Goal: Task Accomplishment & Management: Use online tool/utility

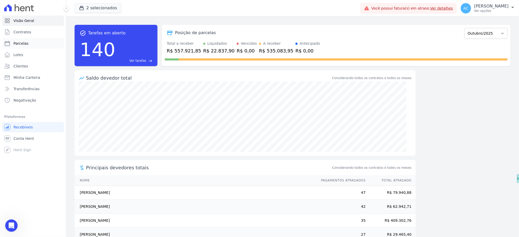
click at [26, 43] on span "Parcelas" at bounding box center [20, 43] width 15 height 5
select select
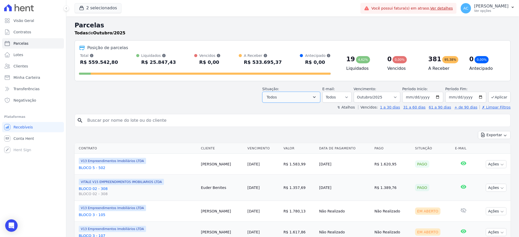
click at [303, 96] on button "Todos" at bounding box center [291, 97] width 58 height 11
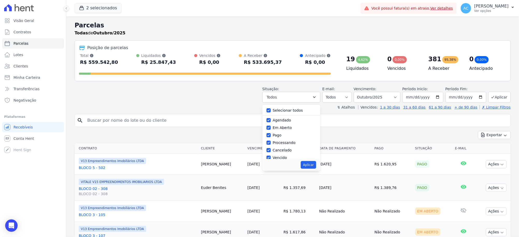
drag, startPoint x: 276, startPoint y: 110, endPoint x: 276, endPoint y: 124, distance: 14.0
click at [276, 109] on div "Selecionar todos" at bounding box center [291, 111] width 50 height 8
click at [271, 111] on input "Selecionar todos" at bounding box center [268, 111] width 4 height 4
checkbox input "false"
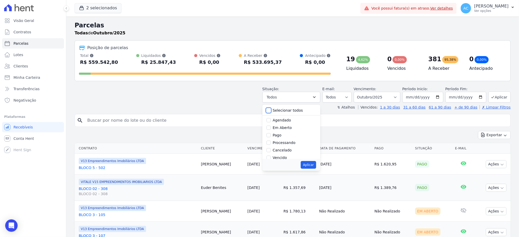
checkbox input "false"
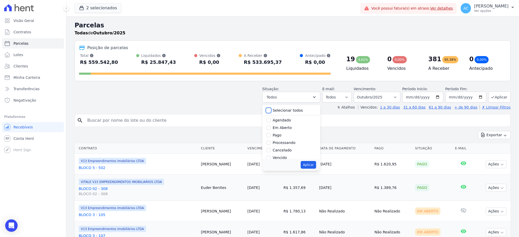
checkbox input "false"
click at [271, 134] on input "Pago" at bounding box center [268, 135] width 4 height 4
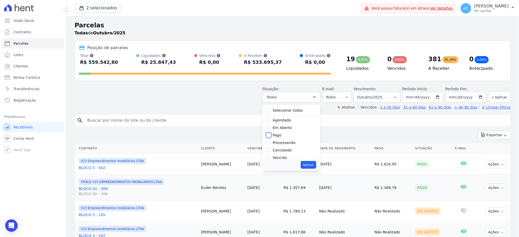
checkbox input "true"
click at [271, 133] on input "Transferindo" at bounding box center [268, 133] width 4 height 4
checkbox input "true"
click at [271, 140] on input "Depositado" at bounding box center [268, 141] width 4 height 4
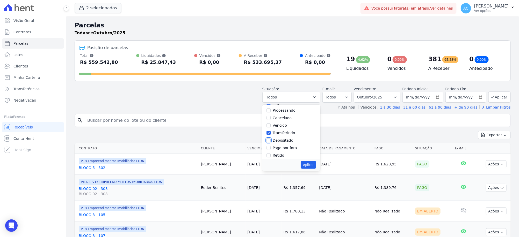
checkbox input "true"
click at [311, 167] on button "Aplicar" at bounding box center [308, 165] width 15 height 8
select select "paid"
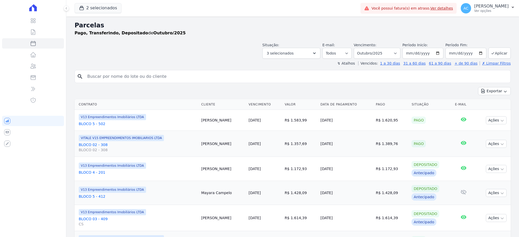
select select
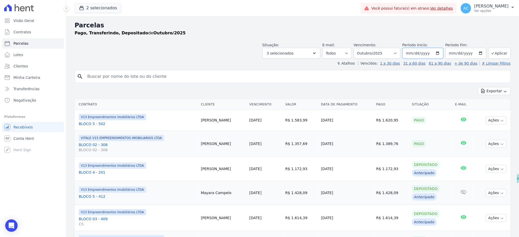
click at [408, 53] on input "[DATE]" at bounding box center [422, 53] width 41 height 11
type input "[DATE]"
click at [497, 55] on button "Aplicar" at bounding box center [499, 53] width 22 height 11
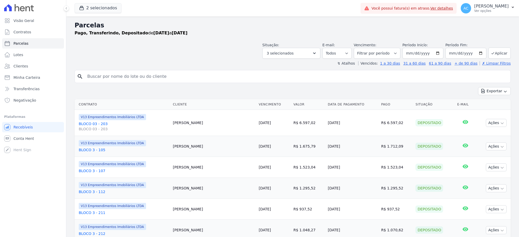
select select
click at [495, 91] on button "Exportar" at bounding box center [494, 91] width 33 height 8
click at [490, 112] on span "Exportar CSV" at bounding box center [493, 112] width 27 height 5
